Goal: Transaction & Acquisition: Purchase product/service

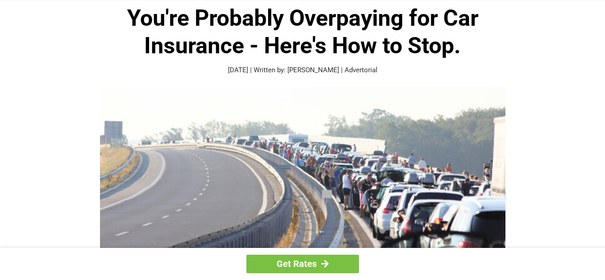
scroll to position [45, 0]
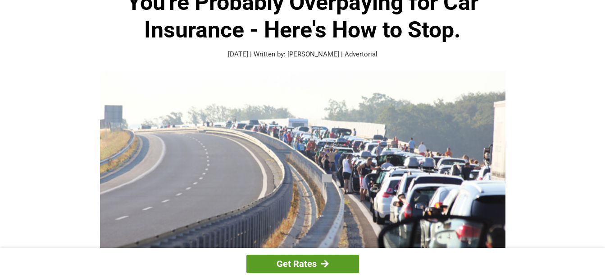
click at [309, 262] on link "Get Rates" at bounding box center [303, 263] width 113 height 18
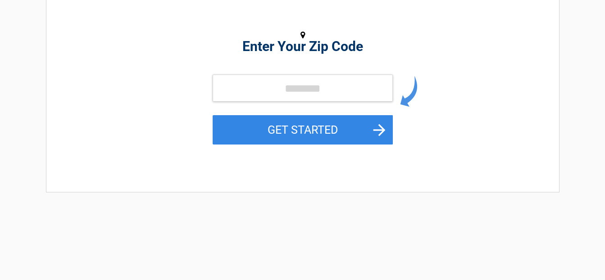
scroll to position [135, 0]
click at [296, 86] on input "tel" at bounding box center [303, 87] width 180 height 27
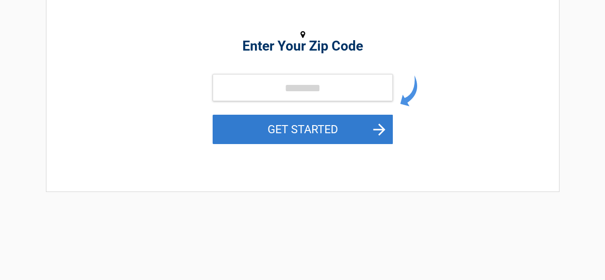
click at [385, 127] on button "GET STARTED" at bounding box center [303, 129] width 180 height 29
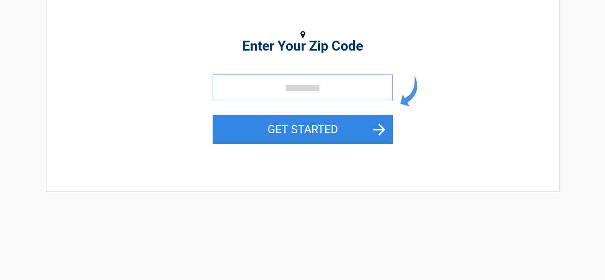
click at [305, 88] on input "tel" at bounding box center [303, 87] width 180 height 27
type input "*****"
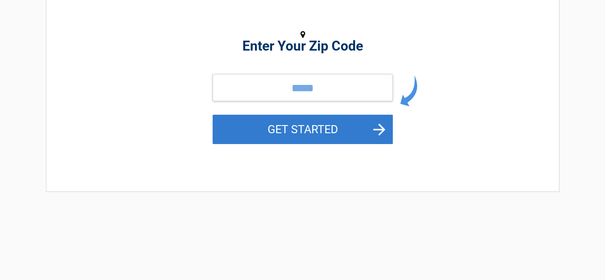
click at [365, 128] on button "GET STARTED" at bounding box center [303, 129] width 180 height 29
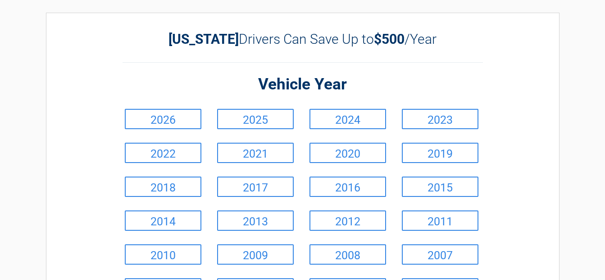
scroll to position [45, 0]
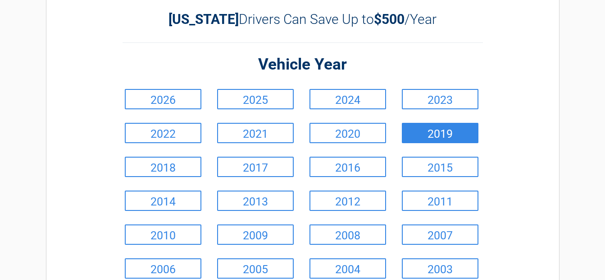
click at [425, 136] on link "2019" at bounding box center [440, 133] width 77 height 20
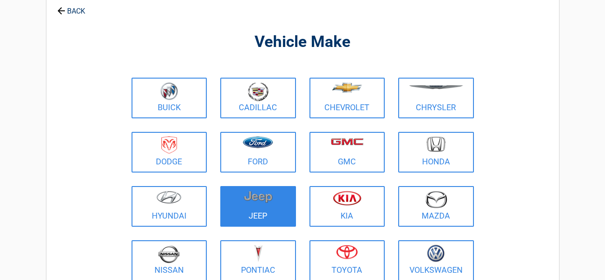
click at [274, 206] on figure at bounding box center [258, 200] width 65 height 20
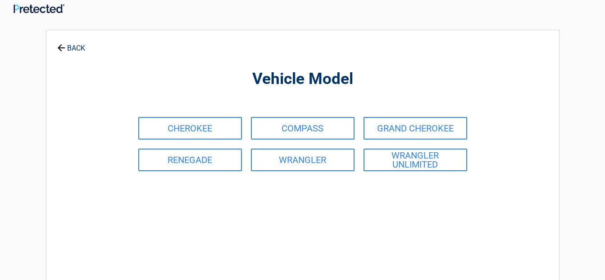
scroll to position [0, 0]
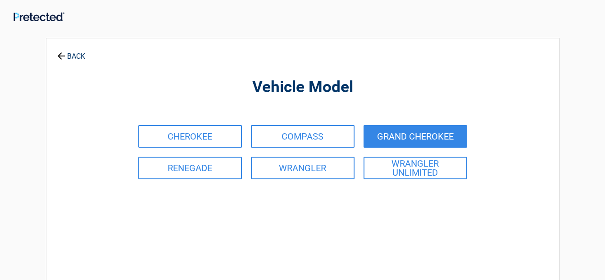
click at [393, 138] on link "GRAND CHEROKEE" at bounding box center [416, 136] width 104 height 23
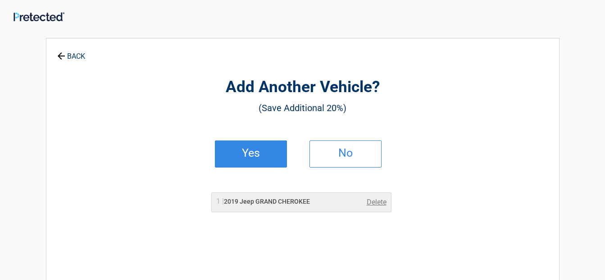
click at [264, 150] on h2 "Yes" at bounding box center [251, 153] width 53 height 6
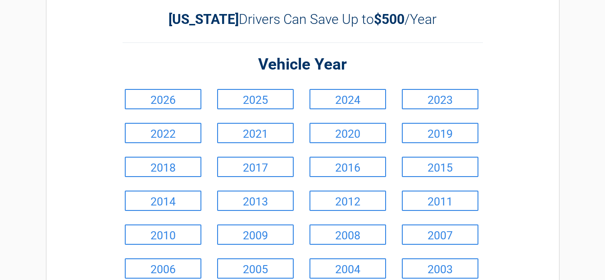
scroll to position [90, 0]
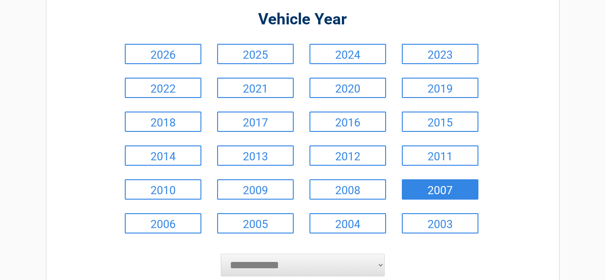
click at [445, 188] on link "2007" at bounding box center [440, 189] width 77 height 20
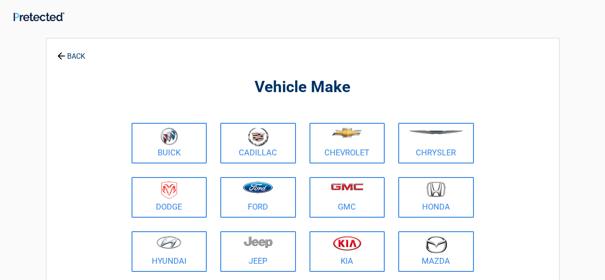
scroll to position [45, 0]
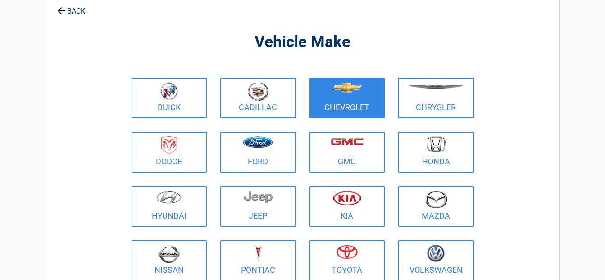
click at [358, 96] on figure at bounding box center [347, 92] width 65 height 20
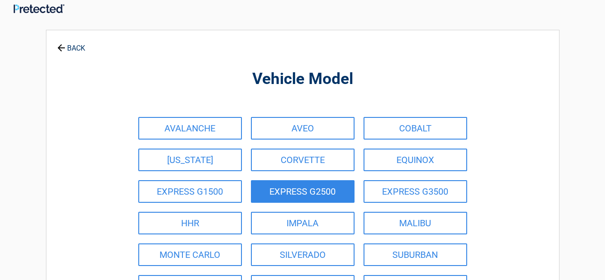
scroll to position [0, 0]
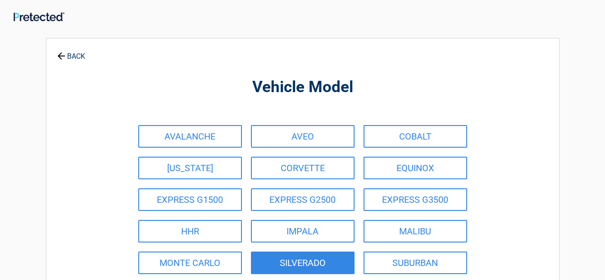
drag, startPoint x: 313, startPoint y: 262, endPoint x: 316, endPoint y: 257, distance: 5.5
click at [314, 261] on link "SILVERADO" at bounding box center [303, 262] width 104 height 23
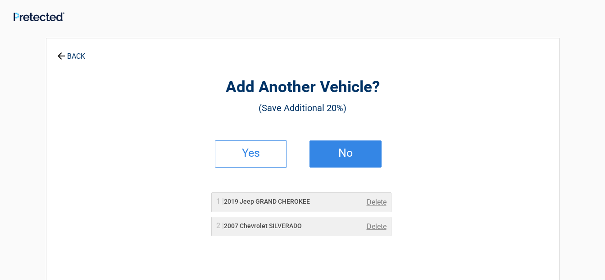
click at [371, 144] on link "No" at bounding box center [346, 153] width 72 height 27
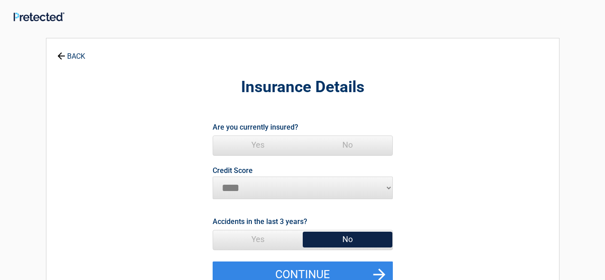
click at [258, 145] on span "Yes" at bounding box center [258, 145] width 90 height 18
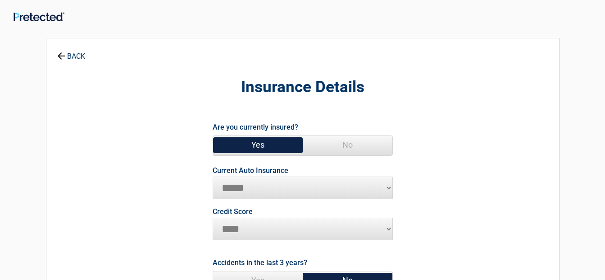
click at [236, 184] on select "**********" at bounding box center [303, 187] width 180 height 23
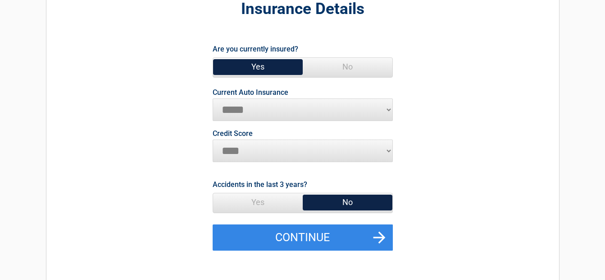
scroll to position [90, 0]
